Goal: Task Accomplishment & Management: Complete application form

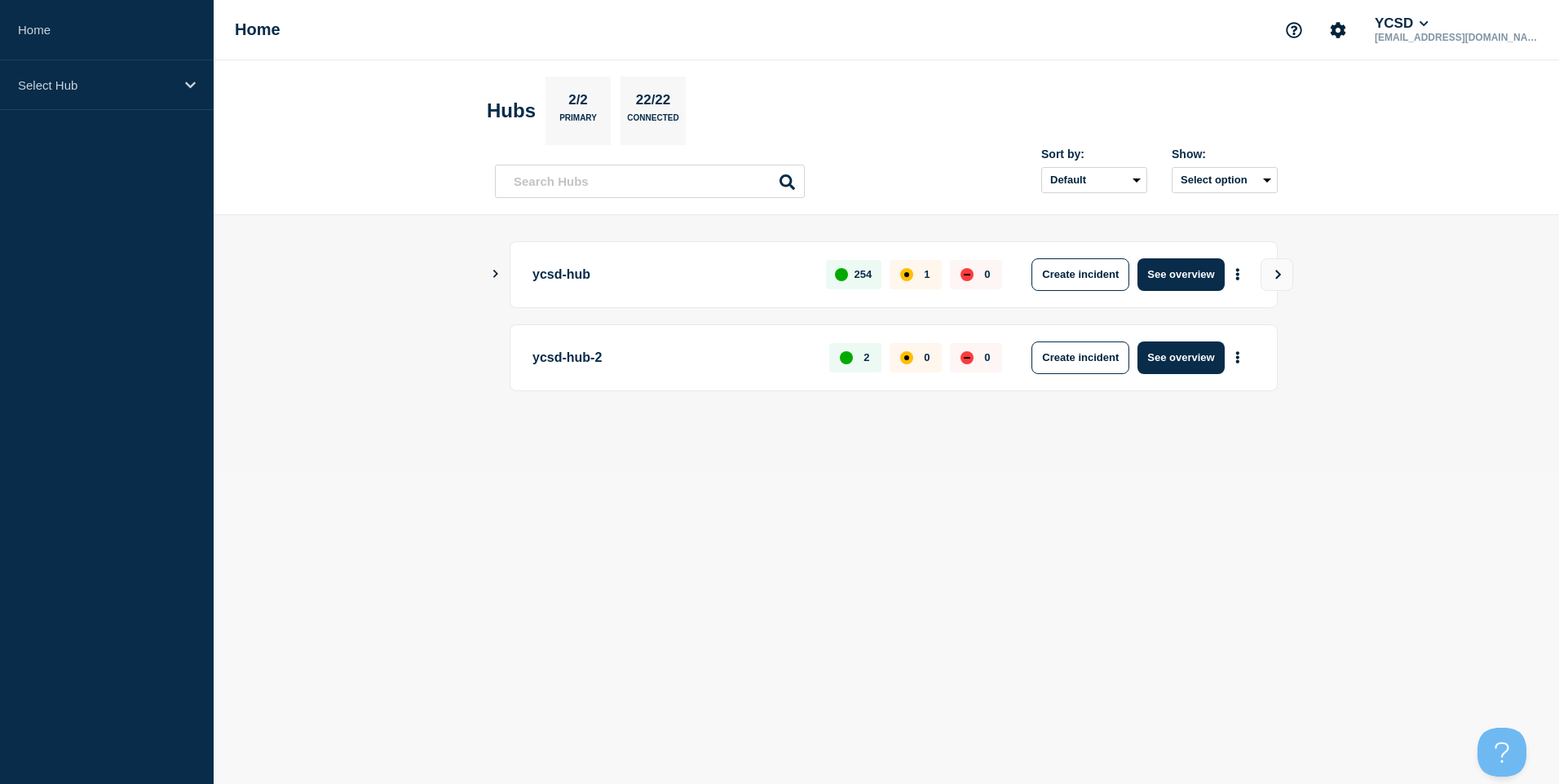
click at [492, 279] on main "ycsd-hub 254 1 0 Create incident See overview ycsd-hub-2 2 0 0 Create incident …" at bounding box center [887, 343] width 1346 height 256
click at [502, 274] on div "ycsd-hub 254 1 0 Create incident See overview" at bounding box center [886, 275] width 782 height 67
click at [497, 275] on icon "Show Connected Hubs" at bounding box center [495, 274] width 11 height 8
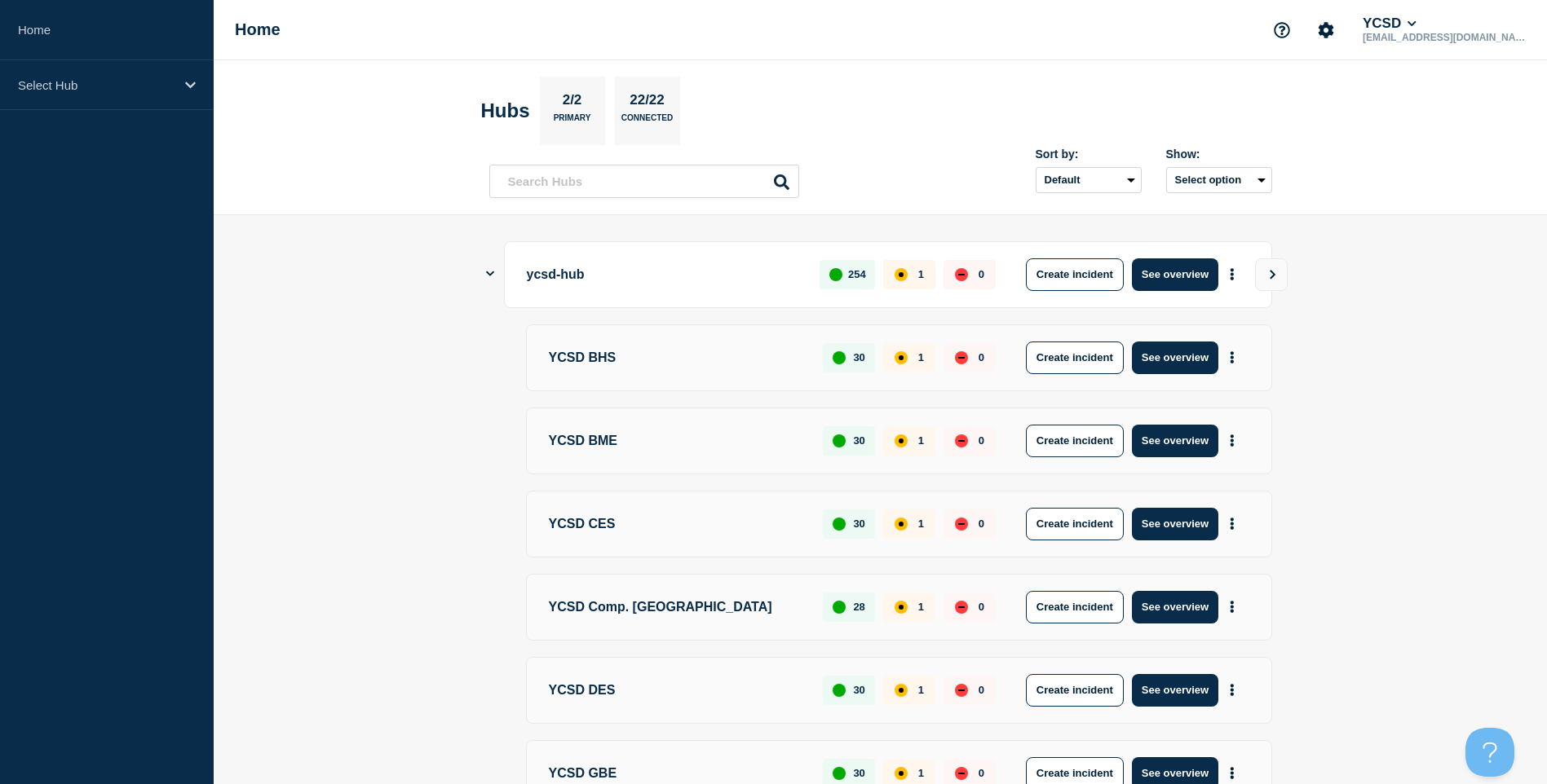
drag, startPoint x: 411, startPoint y: 534, endPoint x: 448, endPoint y: 311, distance: 226.0
click at [179, 94] on div "Select Hub" at bounding box center [107, 85] width 214 height 49
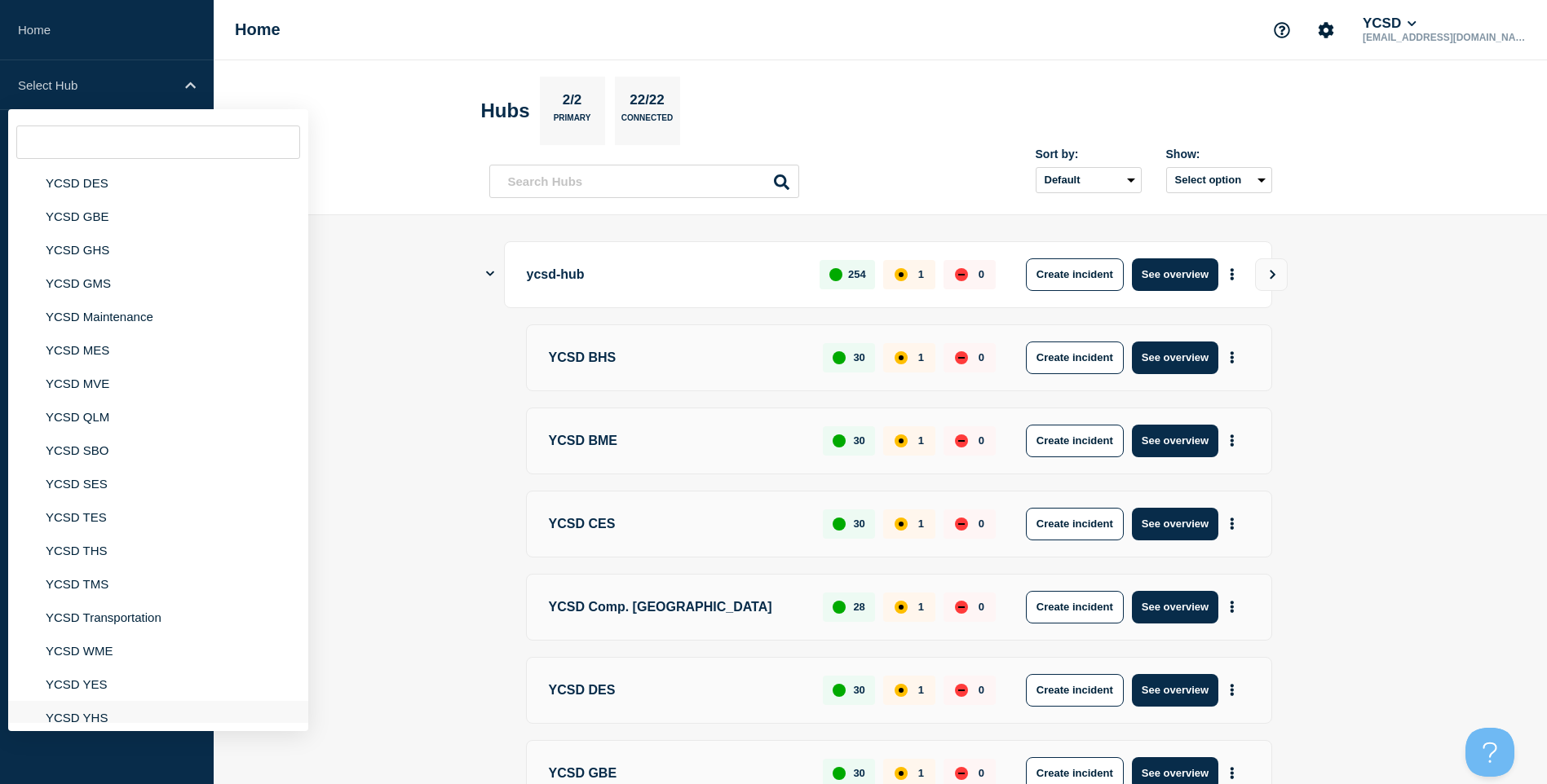
scroll to position [247, 0]
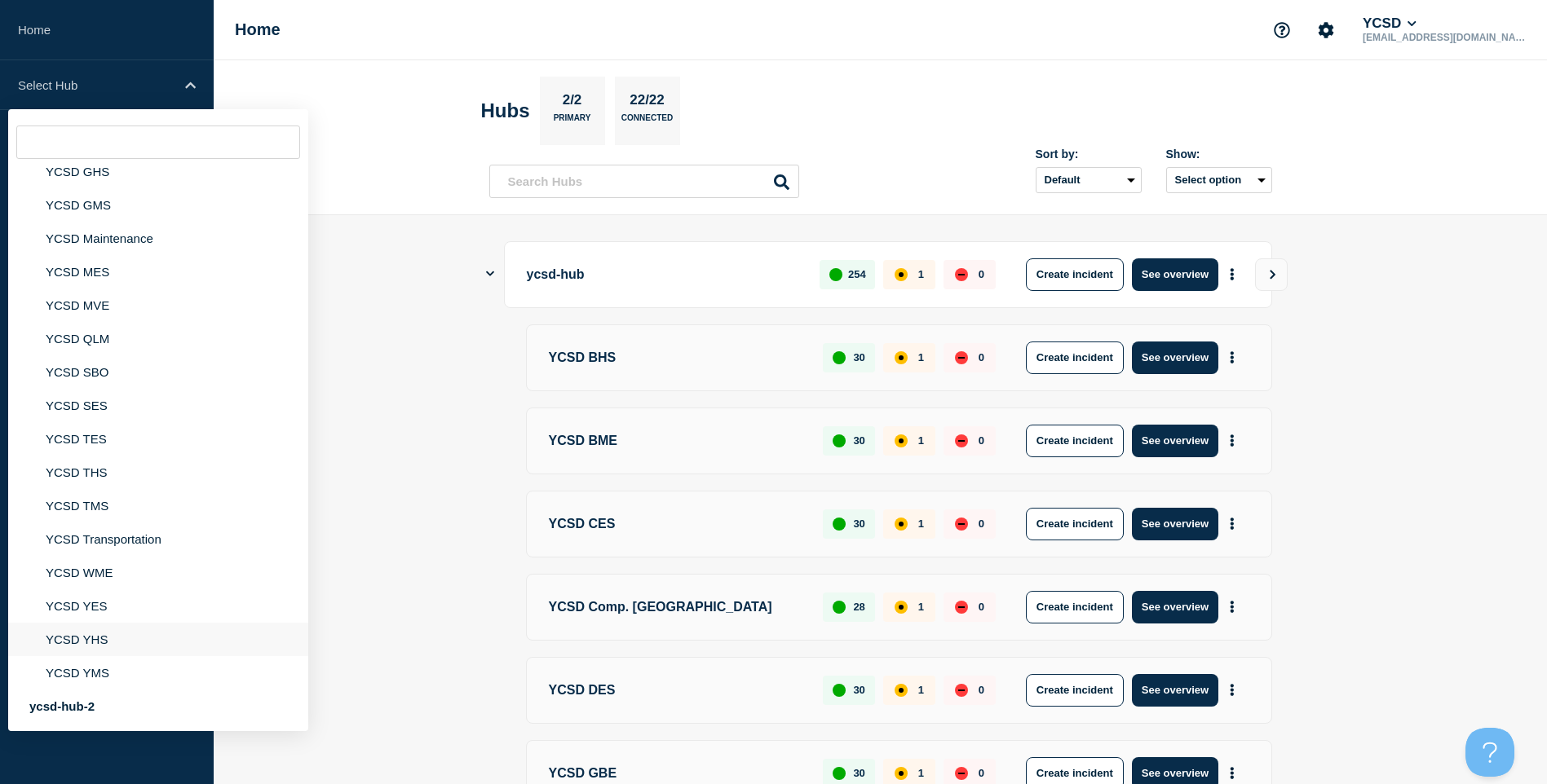
click at [138, 630] on li "YCSD YHS" at bounding box center [158, 639] width 300 height 34
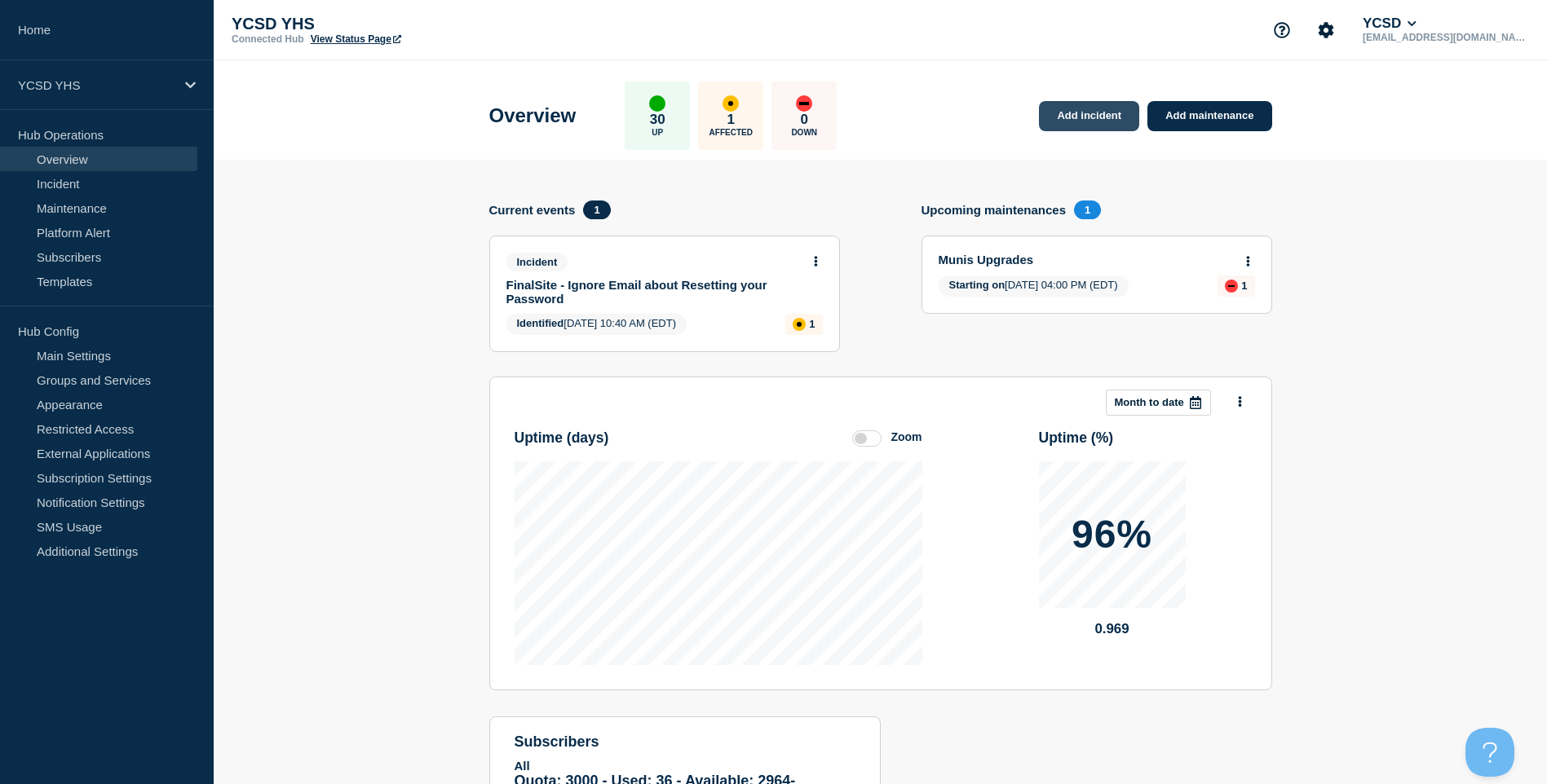
click at [1103, 106] on link "Add incident" at bounding box center [1089, 115] width 101 height 31
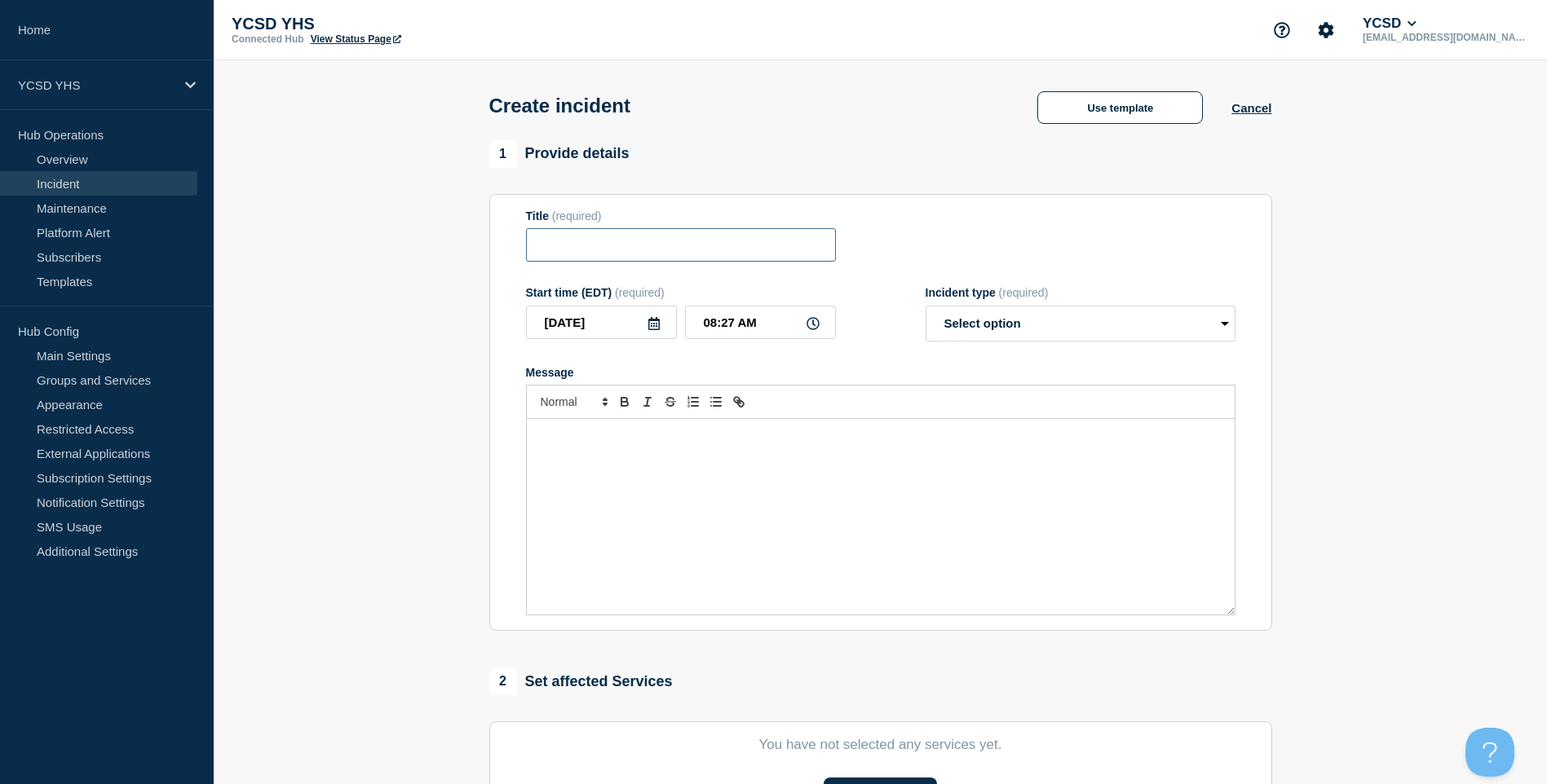
click at [620, 247] on input "Title" at bounding box center [681, 245] width 310 height 34
type input "YHS Printers offline"
click at [1113, 296] on div "Incident type (required)" at bounding box center [1080, 292] width 310 height 13
click at [1107, 315] on select "Select option Investigating Identified Monitoring" at bounding box center [1080, 323] width 310 height 36
select select "investigating"
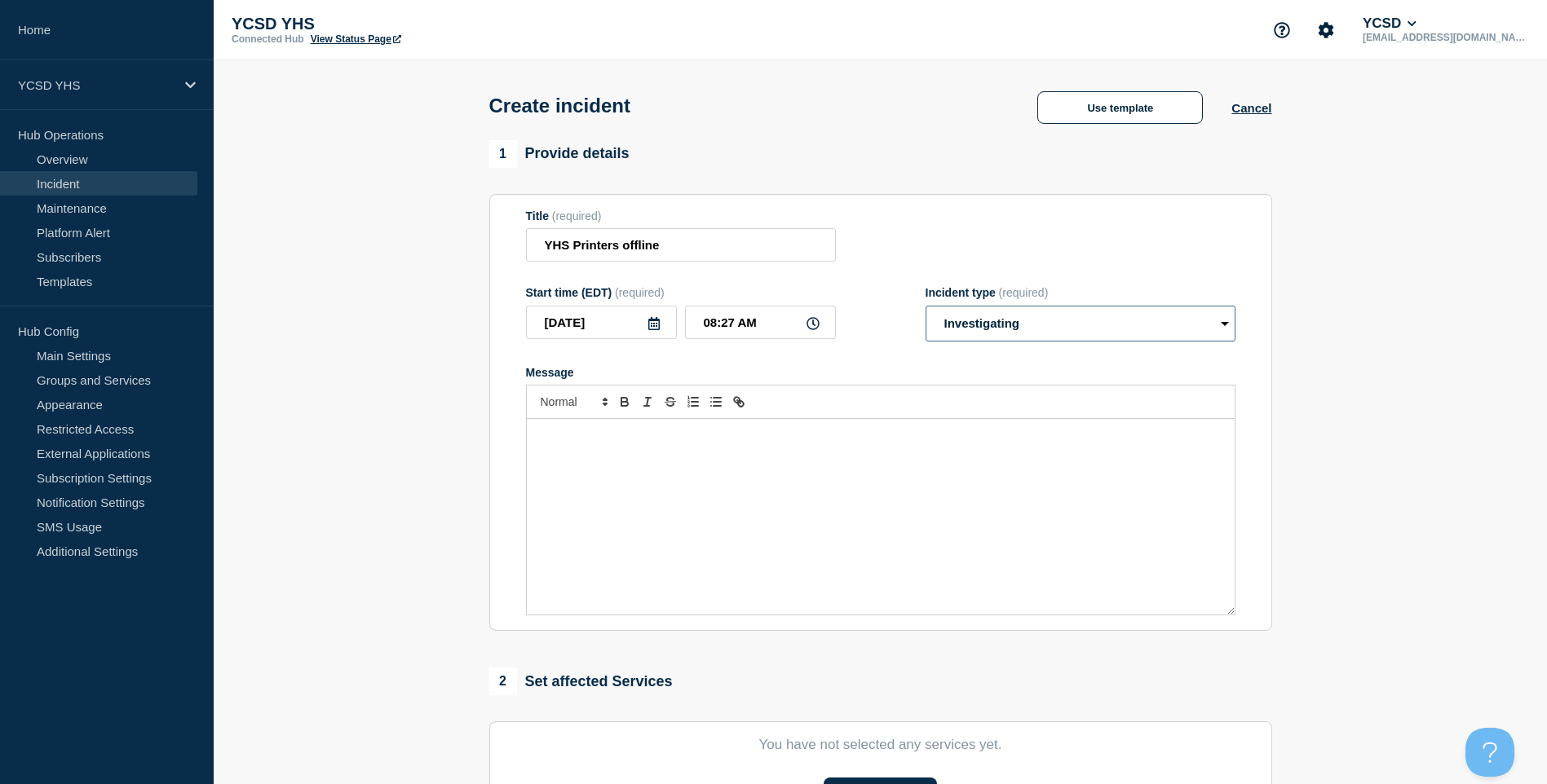
click at [925, 309] on select "Select option Investigating Identified Monitoring" at bounding box center [1080, 323] width 310 height 36
drag, startPoint x: 767, startPoint y: 535, endPoint x: 773, endPoint y: 524, distance: 12.5
click at [766, 535] on div "Message" at bounding box center [880, 517] width 707 height 195
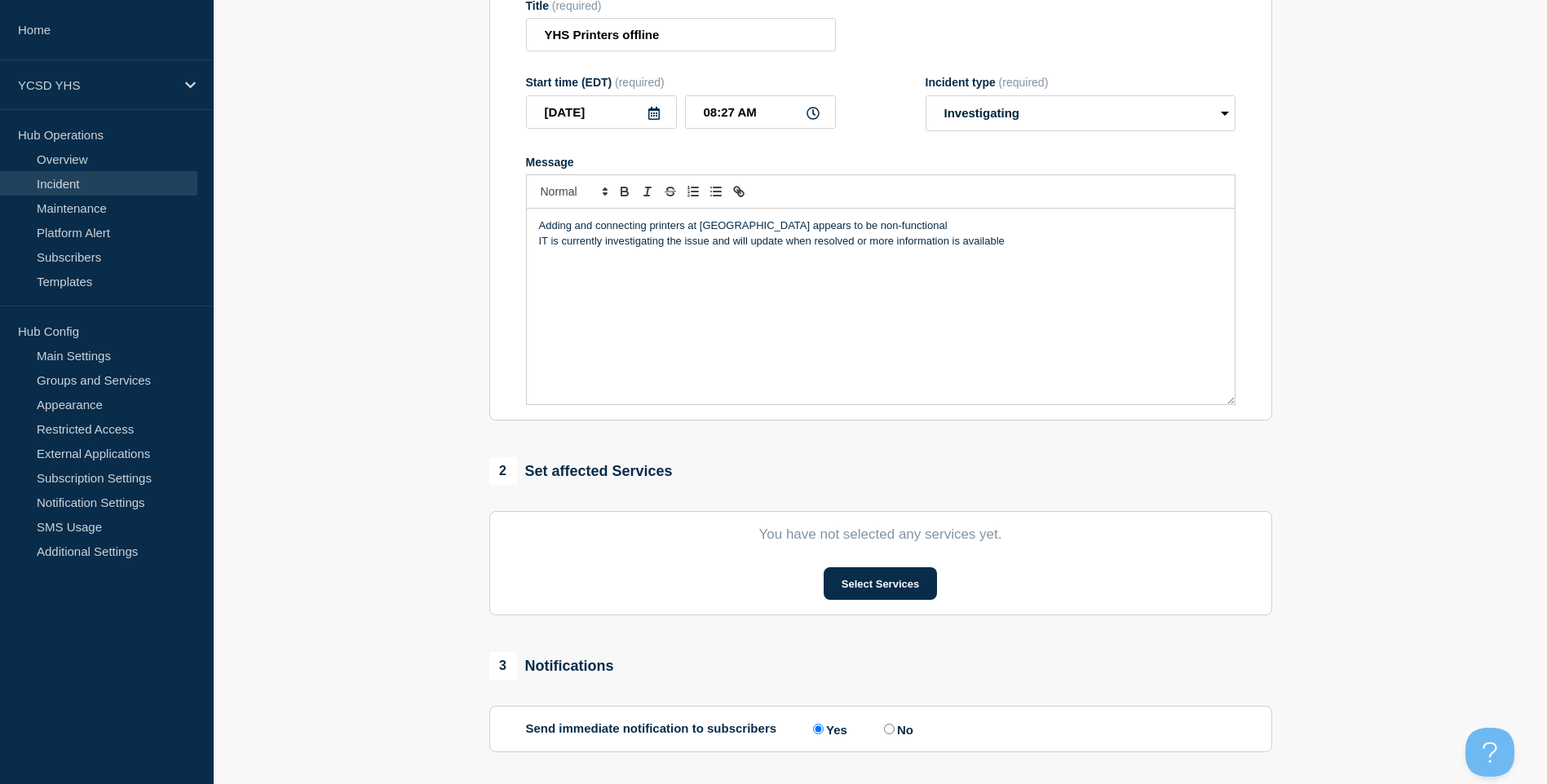
scroll to position [358, 0]
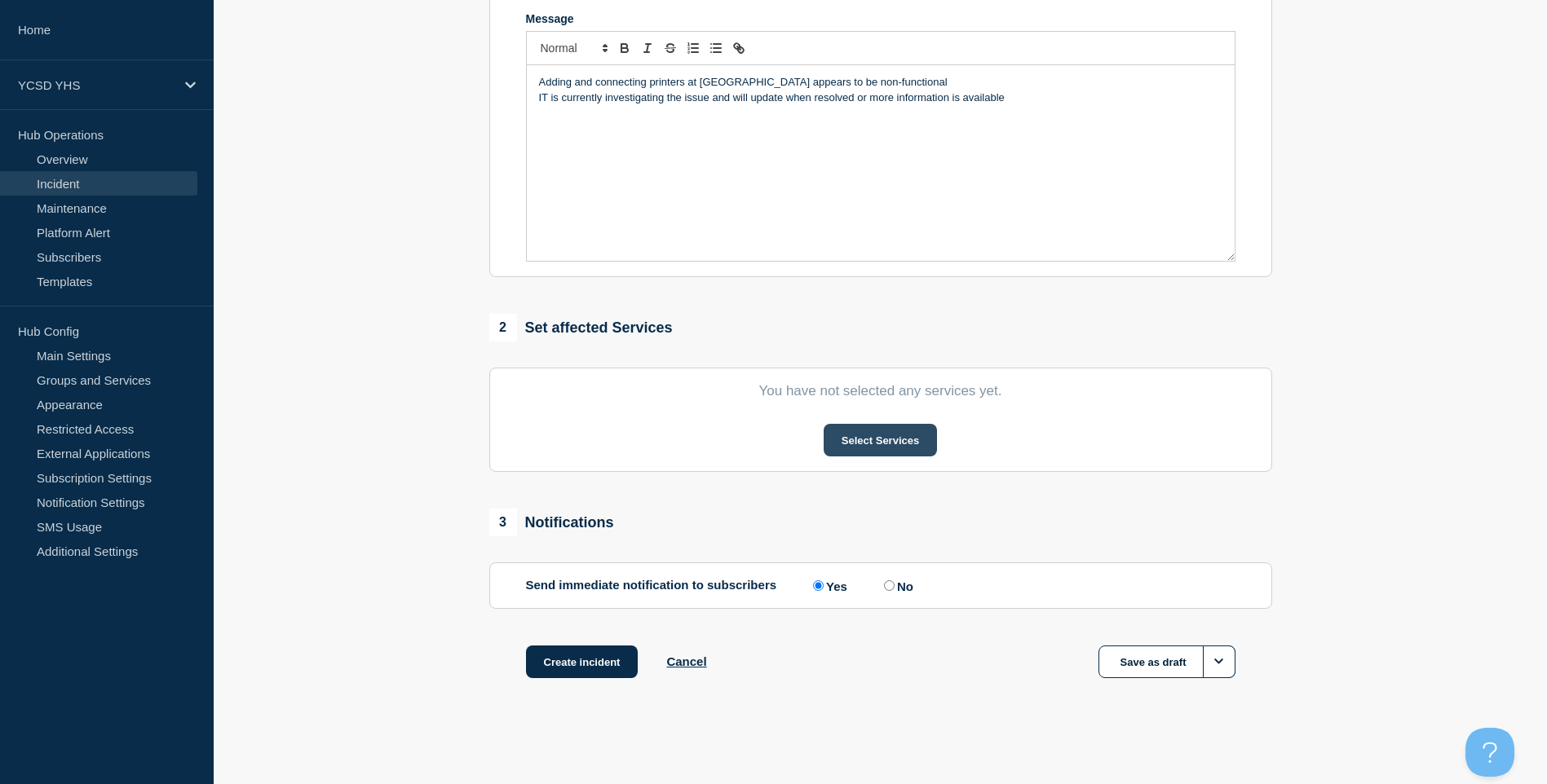
click at [886, 430] on button "Select Services" at bounding box center [880, 440] width 113 height 33
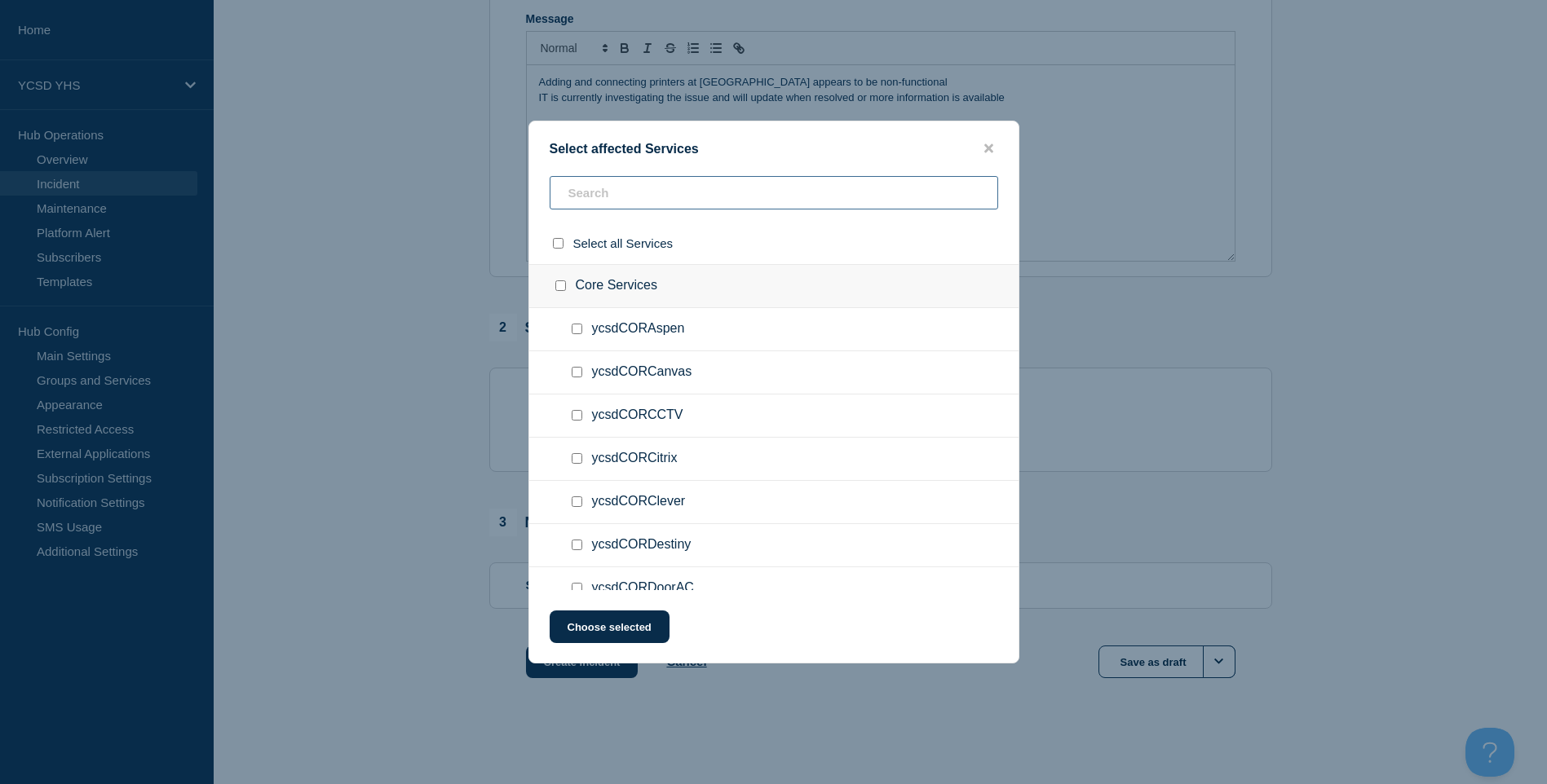
click at [746, 190] on input "text" at bounding box center [774, 193] width 449 height 34
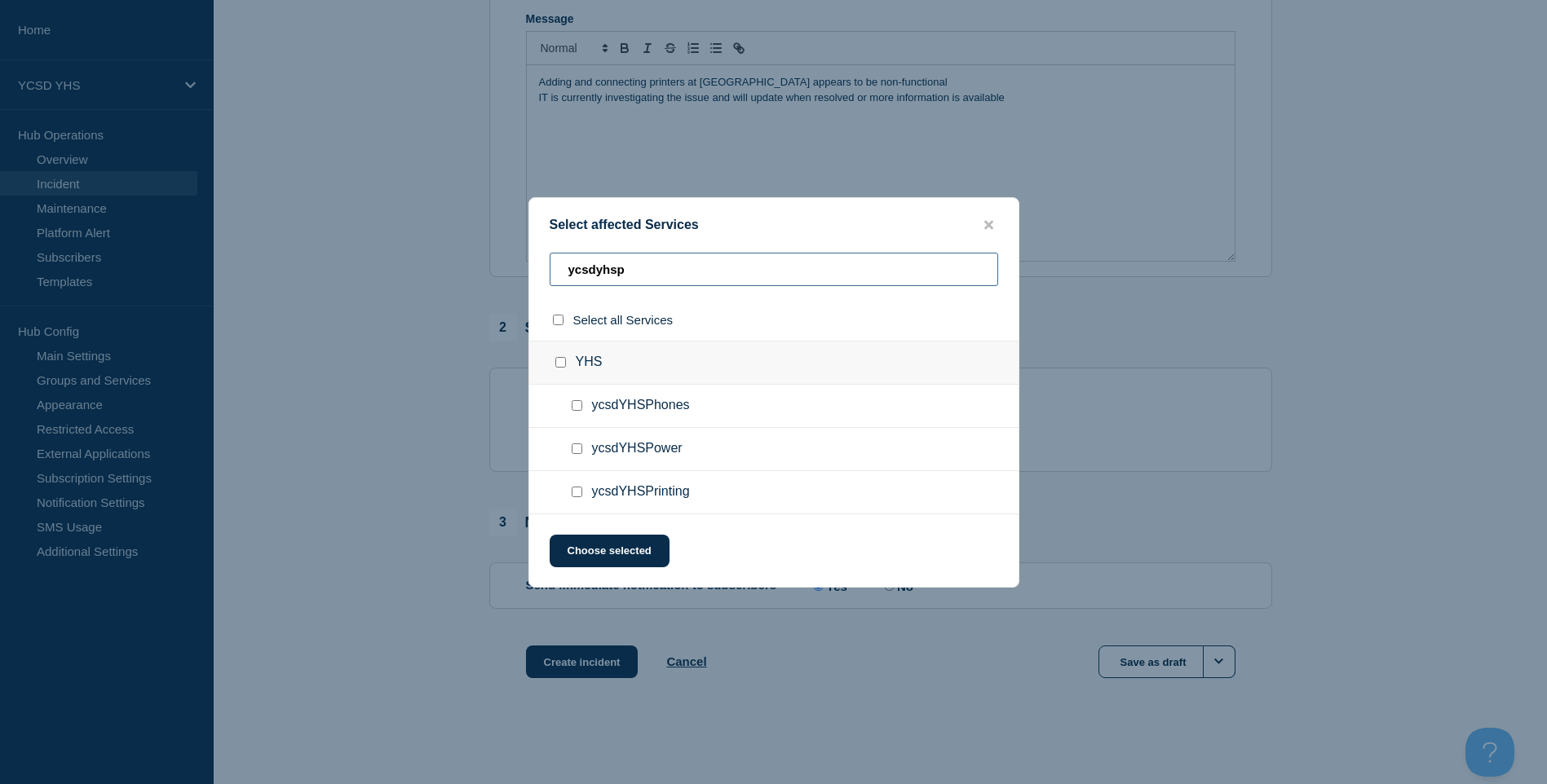
type input "ycsdyhsp"
click at [578, 493] on input "ycsdYHSPrinting checkbox" at bounding box center [576, 491] width 11 height 11
checkbox input "true"
click at [627, 558] on button "Choose selected" at bounding box center [609, 550] width 119 height 33
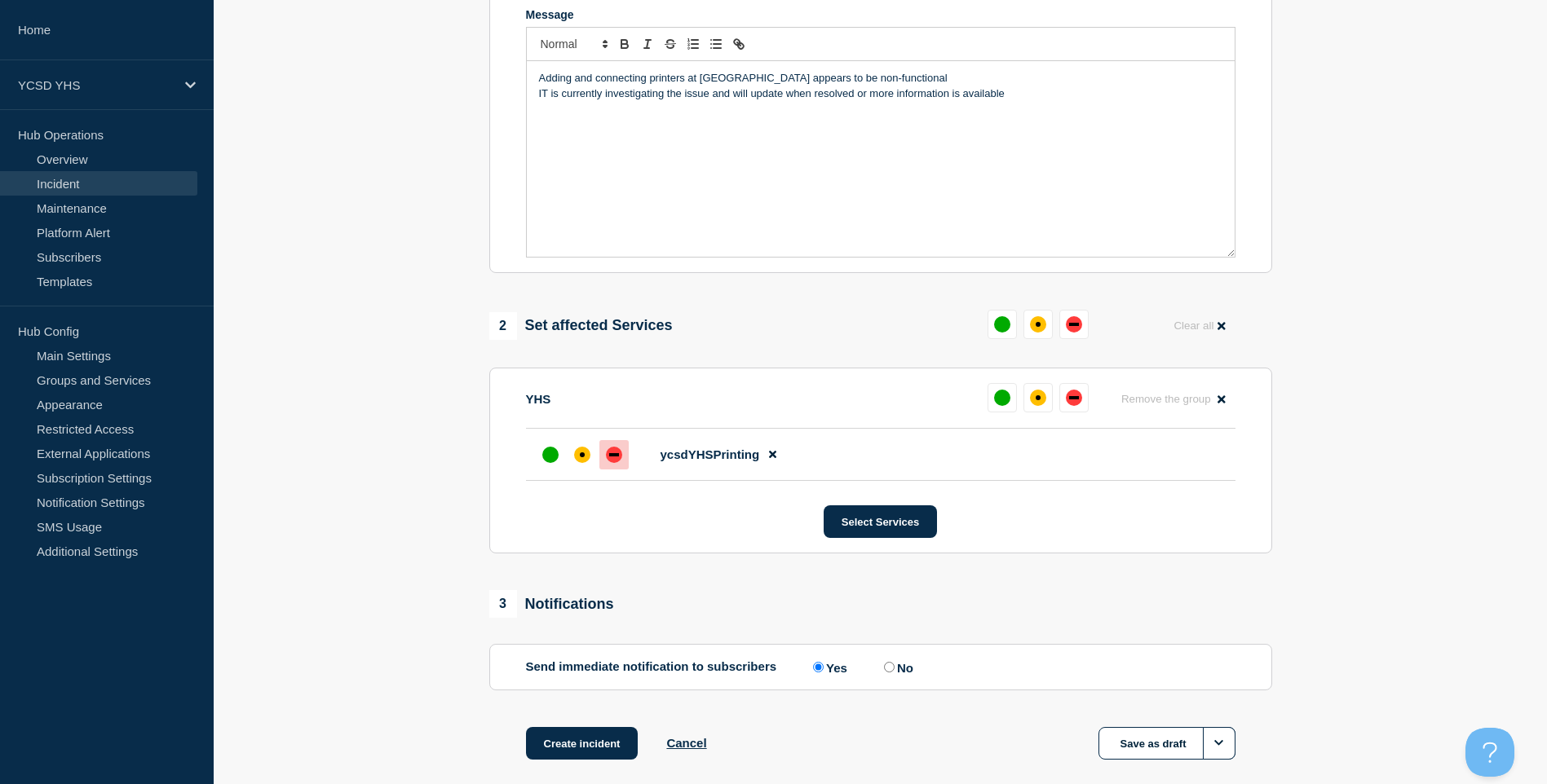
click at [599, 458] on div at bounding box center [614, 455] width 30 height 30
click at [572, 745] on button "Create incident" at bounding box center [582, 743] width 112 height 33
